Goal: Transaction & Acquisition: Purchase product/service

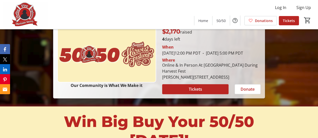
scroll to position [110, 0]
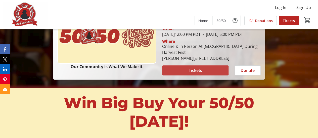
click at [194, 74] on span "Tickets" at bounding box center [194, 71] width 13 height 6
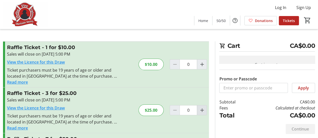
click at [200, 111] on mat-icon "Increment by one" at bounding box center [202, 110] width 6 height 6
type input "1"
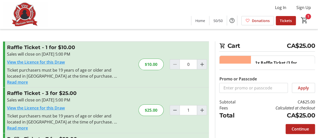
click at [236, 128] on div "Continue" at bounding box center [267, 129] width 96 height 18
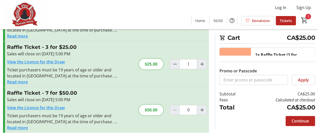
scroll to position [47, 0]
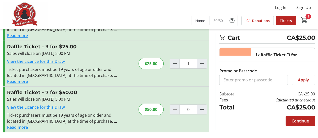
click at [16, 82] on button "Read more" at bounding box center [17, 82] width 21 height 6
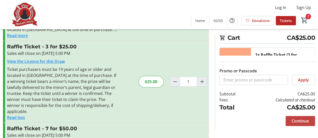
click at [304, 123] on span "Continue" at bounding box center [299, 121] width 17 height 6
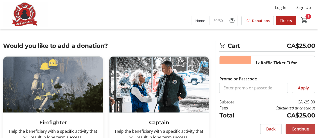
click at [302, 127] on span "Continue" at bounding box center [299, 129] width 17 height 6
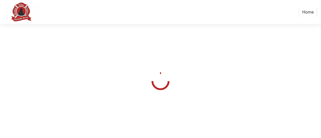
select select "CA"
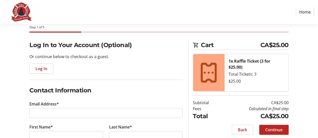
scroll to position [50, 0]
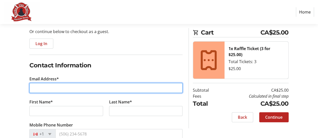
click at [37, 88] on input "Email Address*" at bounding box center [105, 88] width 153 height 10
type input "[PERSON_NAME][EMAIL_ADDRESS][DOMAIN_NAME]"
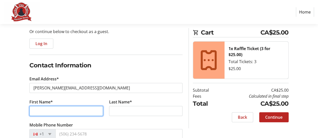
type input "[PERSON_NAME]"
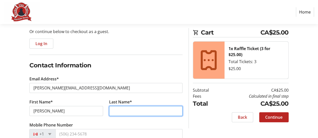
type input "[PERSON_NAME]"
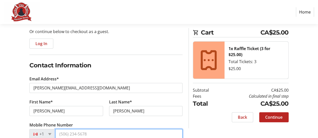
type input "[PHONE_NUMBER]"
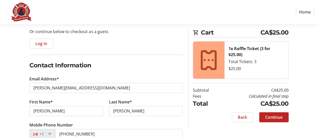
type input "[STREET_ADDRESS]"
type input "[GEOGRAPHIC_DATA], [GEOGRAPHIC_DATA], [GEOGRAPHIC_DATA]"
select select "BC"
type input "V4k4L7"
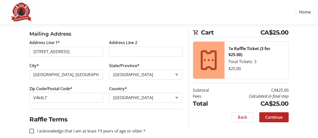
scroll to position [241, 0]
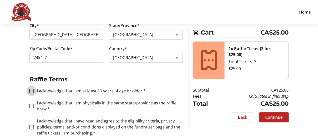
click at [32, 91] on input "I acknowledge that I am at least 19 years of age or older.*" at bounding box center [31, 91] width 5 height 5
checkbox input "true"
click at [34, 104] on div at bounding box center [32, 106] width 12 height 12
checkbox input "true"
click at [32, 127] on input "I acknowledge that I have read and agree to the eligibility criteria, privacy p…" at bounding box center [31, 127] width 5 height 5
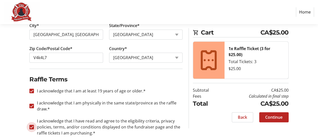
checkbox input "true"
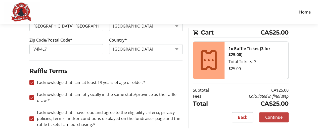
click at [268, 116] on span "Continue" at bounding box center [273, 118] width 17 height 6
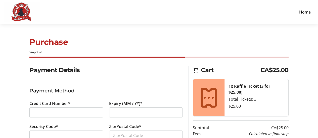
click at [54, 109] on div at bounding box center [65, 113] width 73 height 10
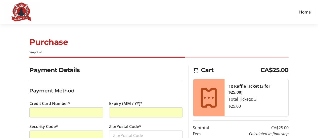
click at [131, 76] on section "Payment Details Payment Method Credit Card Number* Expiry (MM / YY)* Security C…" at bounding box center [105, 121] width 153 height 110
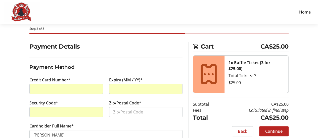
scroll to position [37, 0]
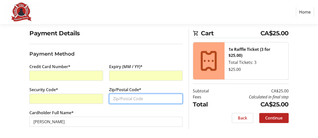
click at [130, 97] on input "Zip/Postal Code*" at bounding box center [145, 99] width 73 height 10
type input "V4K 4L7"
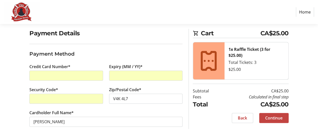
click at [270, 121] on span at bounding box center [273, 118] width 29 height 12
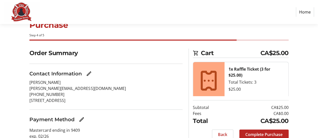
scroll to position [38, 0]
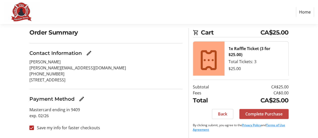
click at [259, 112] on span "Complete Purchase" at bounding box center [263, 114] width 37 height 6
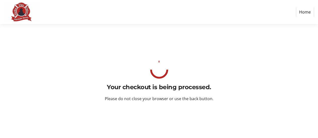
scroll to position [0, 0]
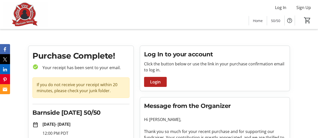
click at [22, 104] on tr-checkout-order-details-ui "Purchase Complete! check_circle Your receipt has been sent to your email. If yo…" at bounding box center [159, 136] width 318 height 181
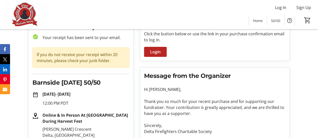
scroll to position [60, 0]
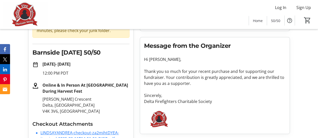
click at [118, 104] on p "[PERSON_NAME] Crescent Delta, [GEOGRAPHIC_DATA] V4K 3V6, [GEOGRAPHIC_DATA]" at bounding box center [85, 105] width 87 height 18
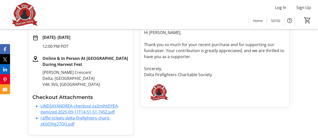
scroll to position [88, 0]
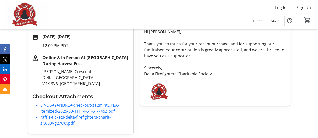
click at [92, 112] on link "LINDSAYANDREA-checkout-za2mihtDYEA-itemized-2025-09-11T14-51-51-745Z.pdf" at bounding box center [79, 109] width 78 height 12
click at [95, 68] on div "Online & In Person At [GEOGRAPHIC_DATA] During Harvest Fest [PERSON_NAME][GEOGR…" at bounding box center [83, 71] width 91 height 32
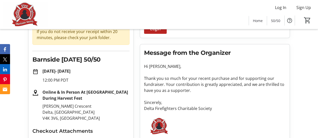
scroll to position [18, 0]
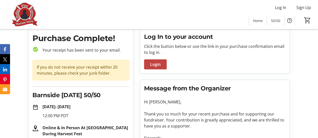
click at [155, 69] on span at bounding box center [155, 65] width 23 height 12
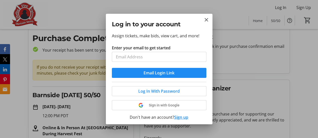
click at [140, 56] on input "Enter your email to get started" at bounding box center [159, 57] width 94 height 10
type input "[PERSON_NAME][EMAIL_ADDRESS][DOMAIN_NAME]"
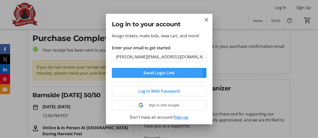
click at [148, 72] on span "Email Login Link" at bounding box center [158, 73] width 31 height 6
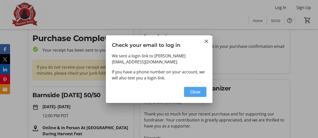
click at [199, 89] on span "Close" at bounding box center [195, 92] width 10 height 6
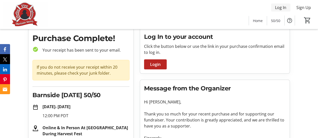
click at [283, 8] on span "Log In" at bounding box center [280, 8] width 11 height 6
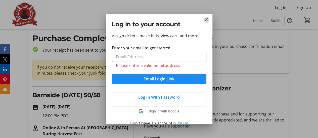
click at [206, 22] on mat-icon "Close" at bounding box center [206, 20] width 6 height 6
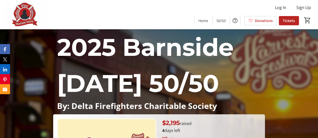
click at [275, 80] on div "2025 Barnside Harvest Festival 50/50 By: Delta Firefighters Charitable Society …" at bounding box center [159, 109] width 318 height 161
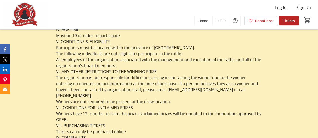
scroll to position [1045, 0]
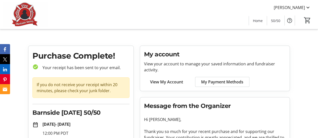
click at [155, 82] on span "View My Account" at bounding box center [166, 82] width 33 height 6
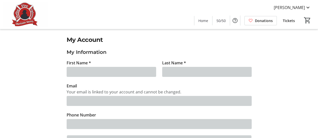
type input "[PERSON_NAME]"
type input "[PERSON_NAME][EMAIL_ADDRESS][DOMAIN_NAME]"
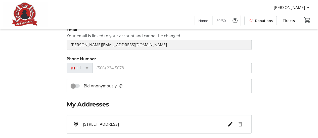
scroll to position [60, 0]
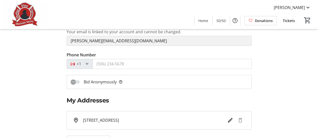
click at [137, 70] on tr-form-field "Phone Number +1" at bounding box center [159, 63] width 185 height 23
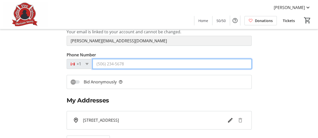
click at [129, 66] on input "Phone Number" at bounding box center [171, 64] width 159 height 10
type input "[PHONE_NUMBER]"
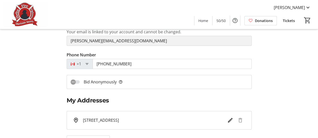
click at [60, 79] on div "My Account My Information First Name * [PERSON_NAME] Last Name * [PERSON_NAME] …" at bounding box center [159, 121] width 286 height 292
click at [84, 80] on span "Bid Anonymously help_outline" at bounding box center [103, 82] width 39 height 6
click at [80, 80] on button "Bid Anonymously help_outline" at bounding box center [75, 82] width 9 height 4
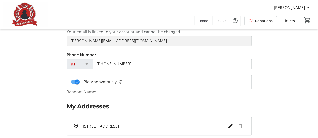
click at [84, 80] on span "Bid Anonymously help_outline" at bounding box center [103, 82] width 39 height 6
click at [80, 80] on button "Bid Anonymously help_outline" at bounding box center [75, 82] width 9 height 4
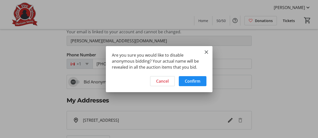
scroll to position [0, 0]
click at [191, 82] on span "Confirm" at bounding box center [193, 81] width 16 height 6
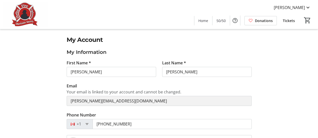
scroll to position [60, 0]
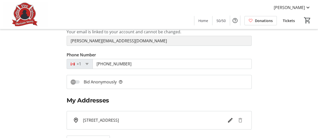
click at [39, 83] on div "My Account My Information First Name * [PERSON_NAME] Last Name * [PERSON_NAME] …" at bounding box center [159, 115] width 286 height 281
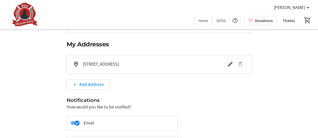
scroll to position [121, 0]
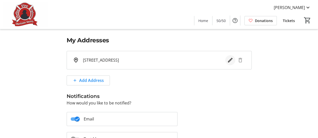
click at [231, 62] on mat-icon "Edit address" at bounding box center [230, 60] width 6 height 6
select select "BC"
select select "CA"
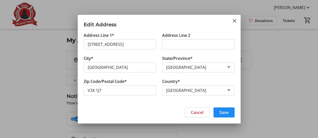
scroll to position [0, 0]
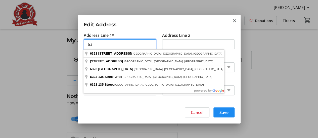
type input "6"
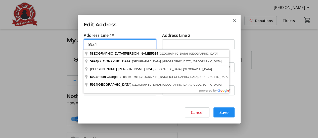
type input "[STREET_ADDRESS]"
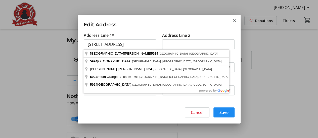
click at [208, 57] on tr-form-field "State/Province* State or Province State or Province [GEOGRAPHIC_DATA] [GEOGRAPH…" at bounding box center [198, 66] width 72 height 23
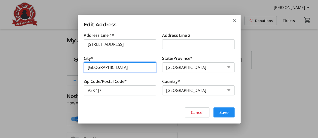
drag, startPoint x: 114, startPoint y: 66, endPoint x: 62, endPoint y: 66, distance: 51.7
click at [62, 66] on div "Edit Address Address Line 1* 5924 49 Ave Address Line 2 City* [GEOGRAPHIC_DATA]…" at bounding box center [159, 69] width 318 height 138
type input "Delta"
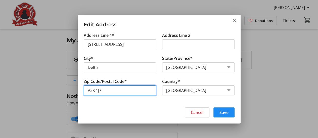
click at [102, 92] on input "V3X 1J7" at bounding box center [120, 91] width 72 height 10
type input "V4k4l7"
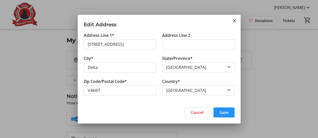
click at [227, 117] on span at bounding box center [223, 113] width 21 height 12
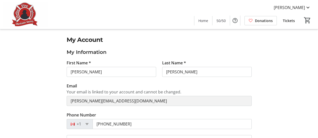
scroll to position [121, 0]
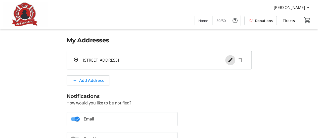
click at [227, 117] on tr-user-notification-settings-edit-ui "Notifications How would you like to be notified? Email Text Message" at bounding box center [159, 122] width 185 height 61
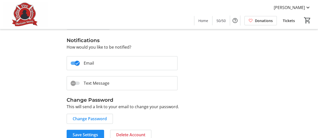
scroll to position [183, 0]
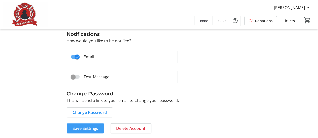
click at [79, 129] on span "Save Settings" at bounding box center [85, 129] width 25 height 6
click at [90, 126] on span "Save Settings" at bounding box center [85, 129] width 25 height 6
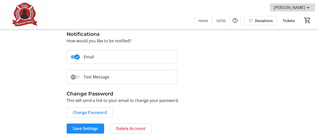
click at [294, 9] on span "[PERSON_NAME]" at bounding box center [288, 8] width 31 height 6
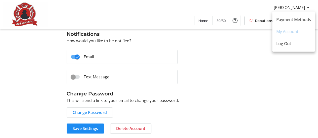
click at [245, 67] on div at bounding box center [159, 69] width 318 height 138
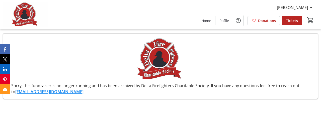
click at [276, 108] on mat-sidenav-content "Lindsay Andrea Home Raffle Donations Tickets 0 Home Raffle Donations Tickets So…" at bounding box center [160, 69] width 321 height 138
